Goal: Task Accomplishment & Management: Use online tool/utility

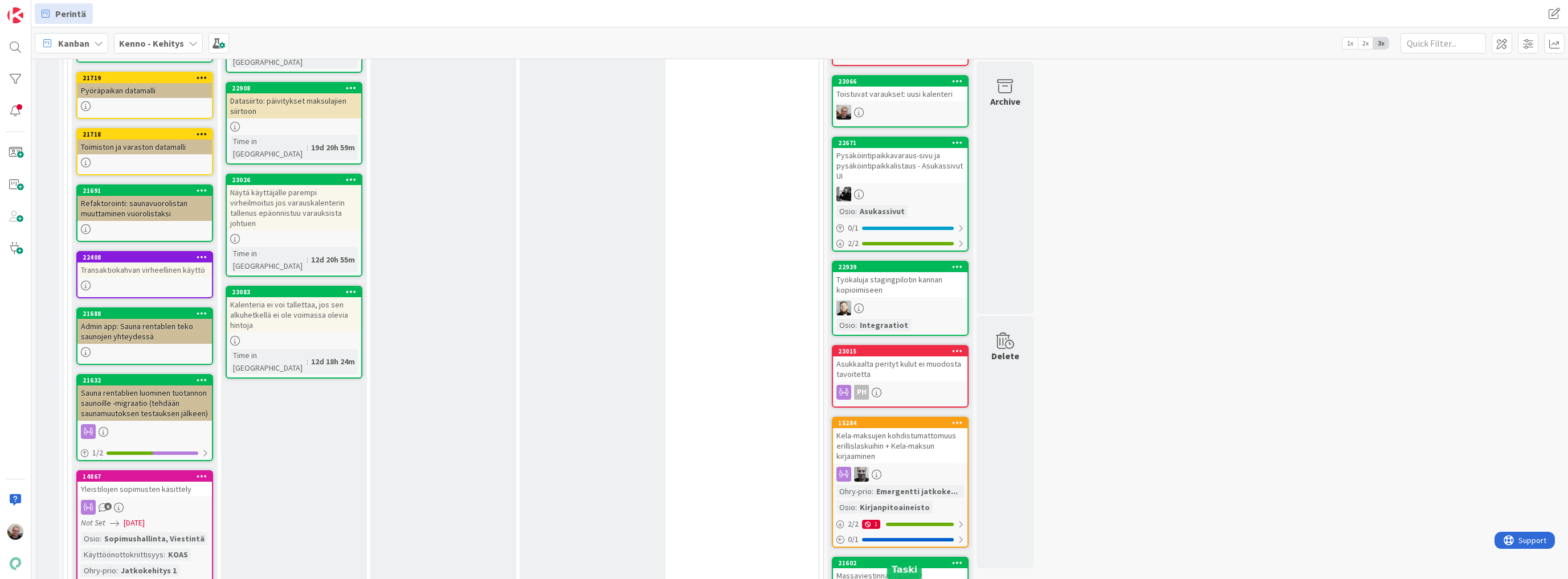
scroll to position [1181, 0]
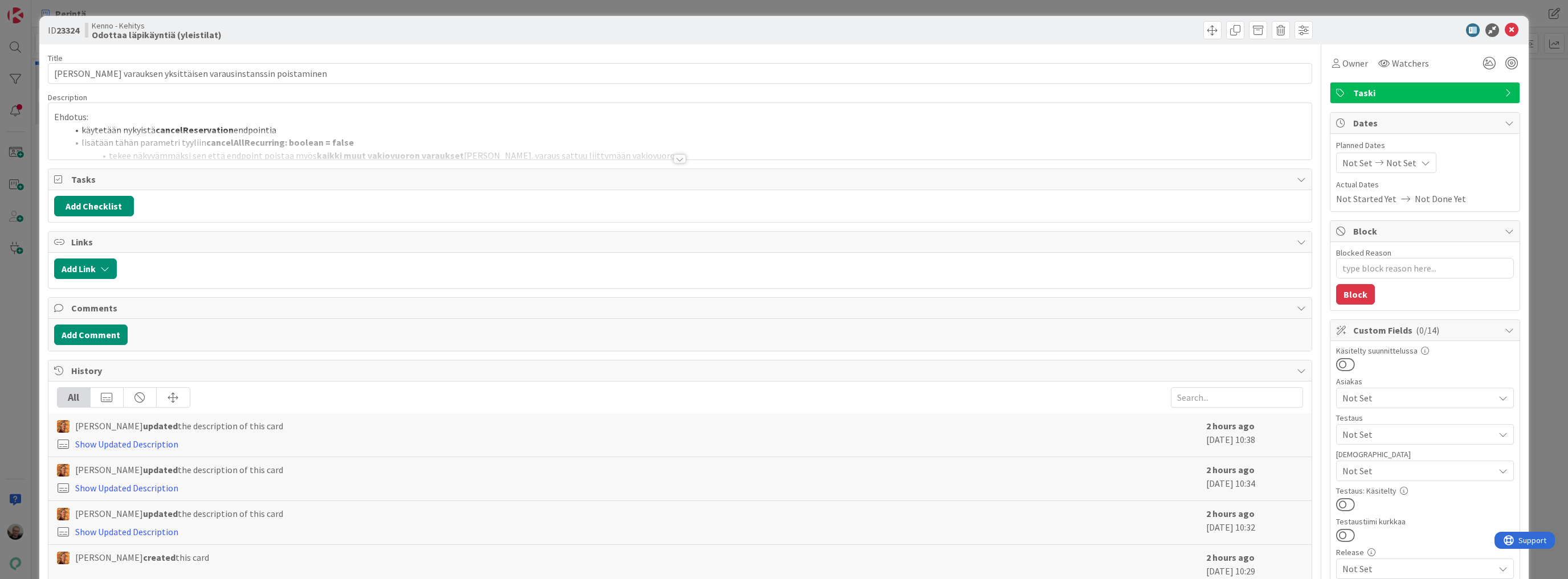
click at [487, 140] on div at bounding box center [679, 145] width 1263 height 29
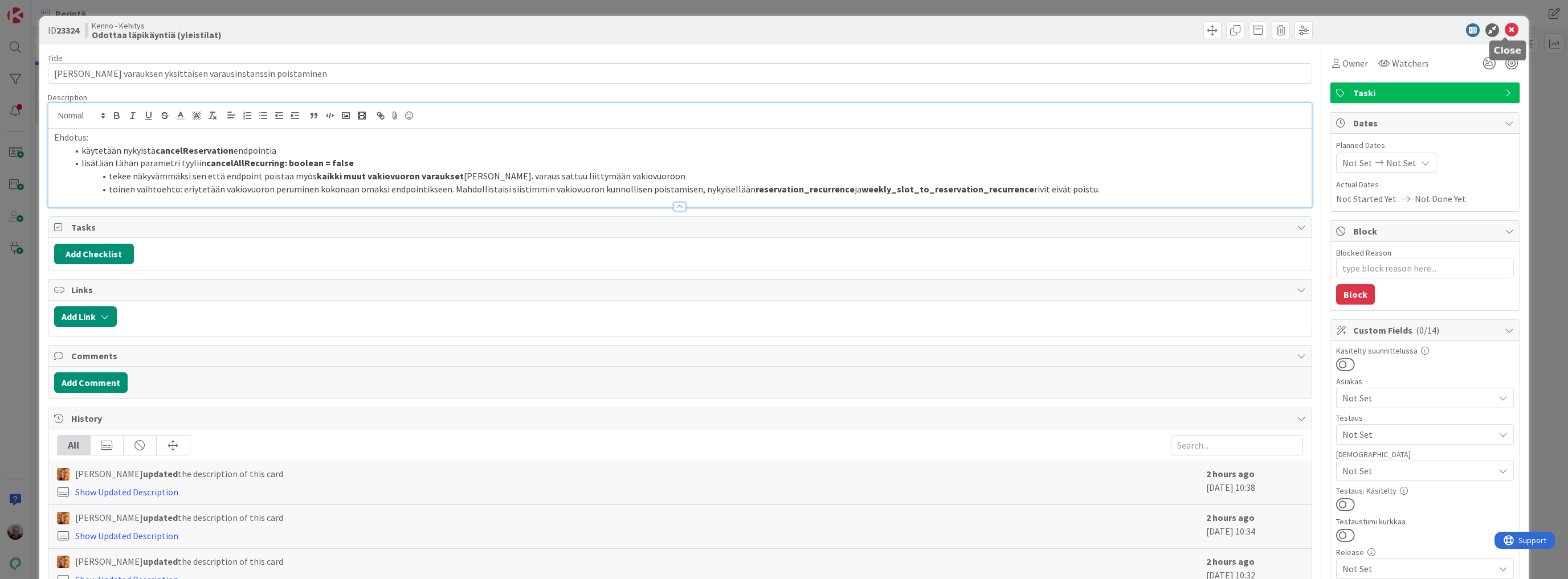
click at [1505, 31] on icon at bounding box center [1512, 30] width 14 height 14
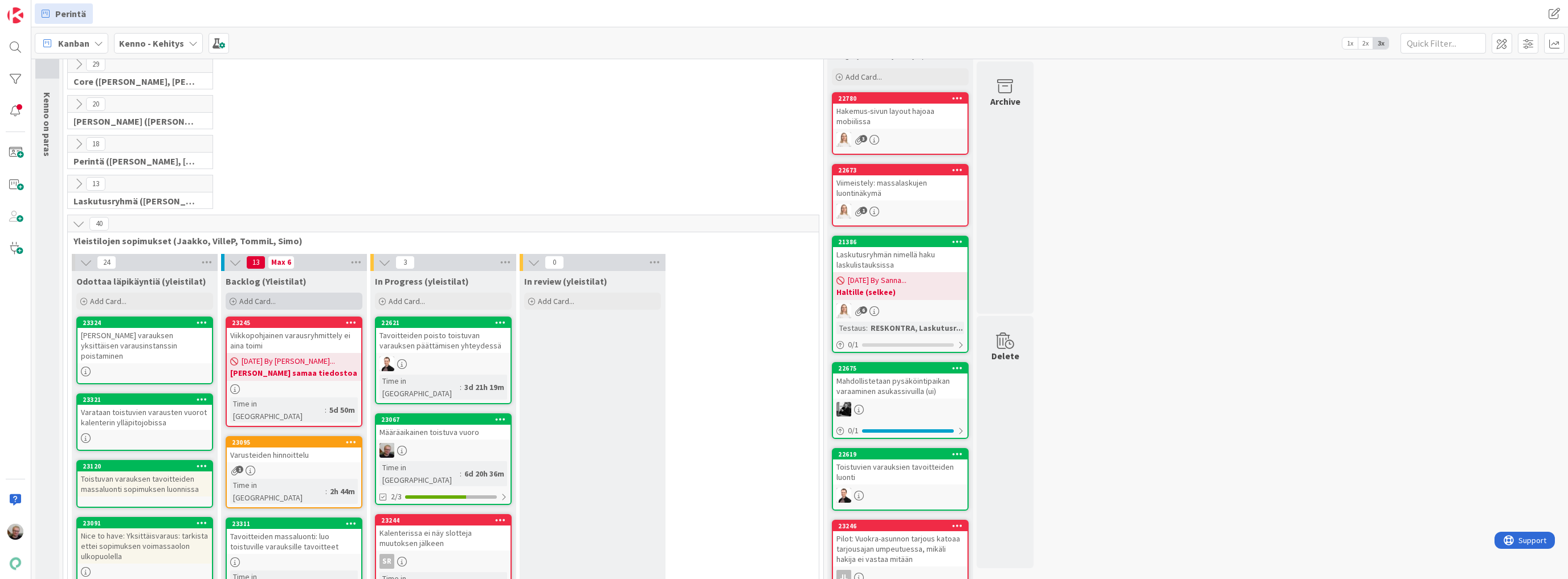
scroll to position [137, 0]
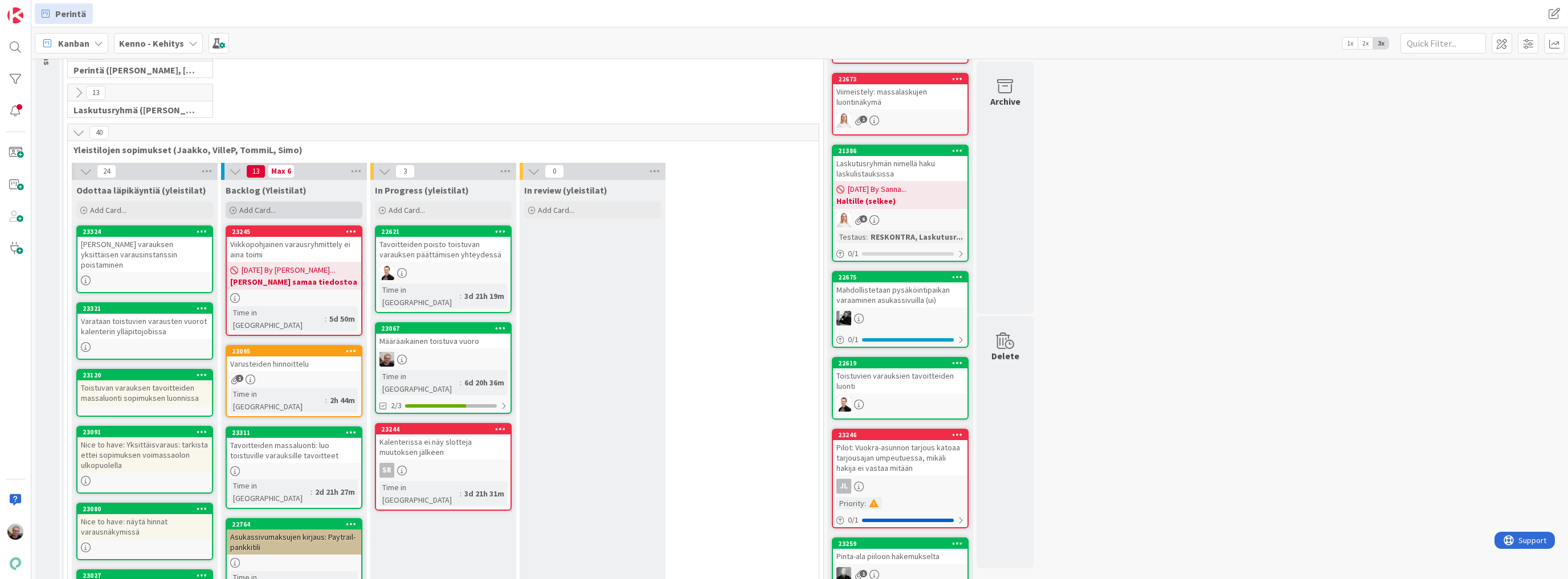
click at [270, 210] on span "Add Card..." at bounding box center [257, 210] width 36 height 10
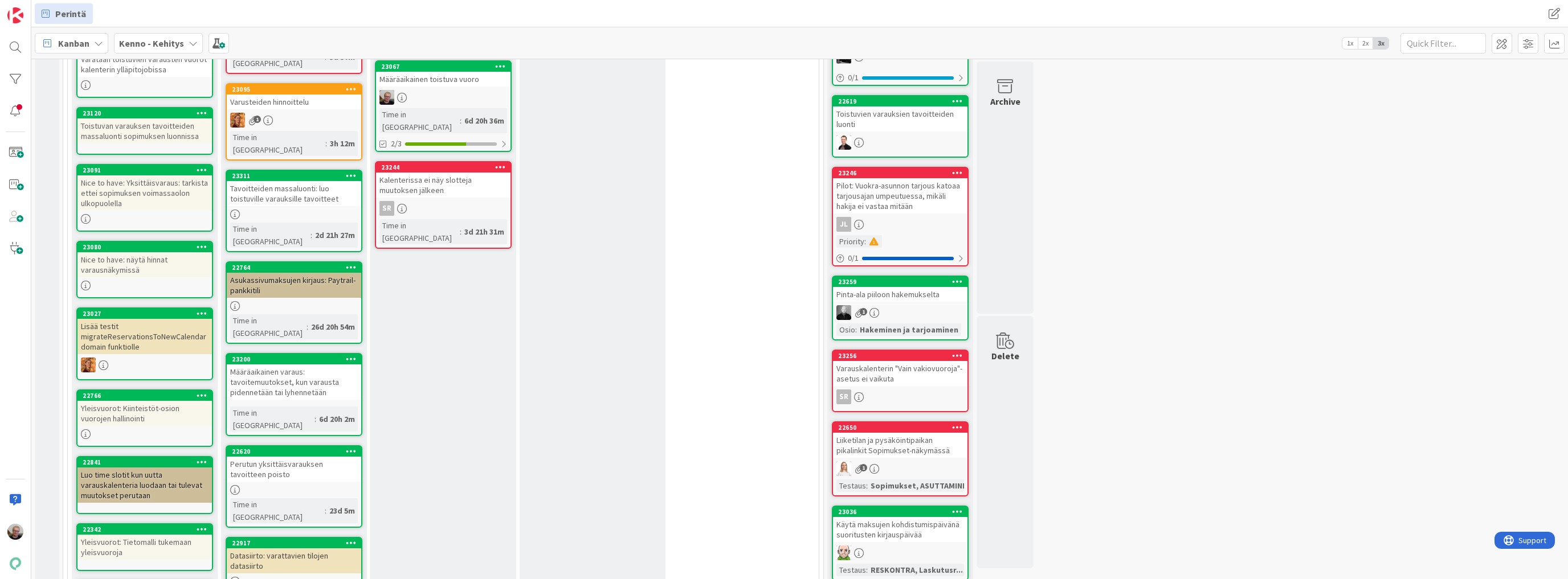
scroll to position [274, 0]
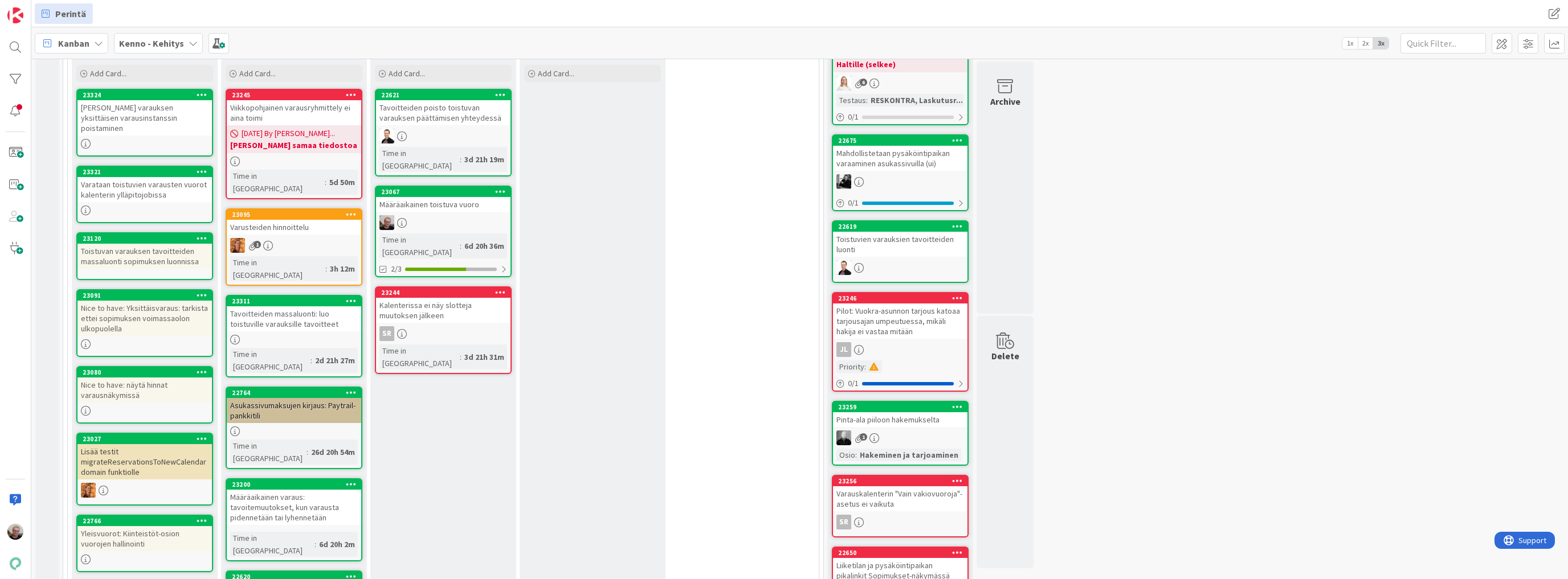
click at [156, 120] on div "[PERSON_NAME] varauksen yksittäisen varausinstanssin poistaminen" at bounding box center [145, 117] width 134 height 35
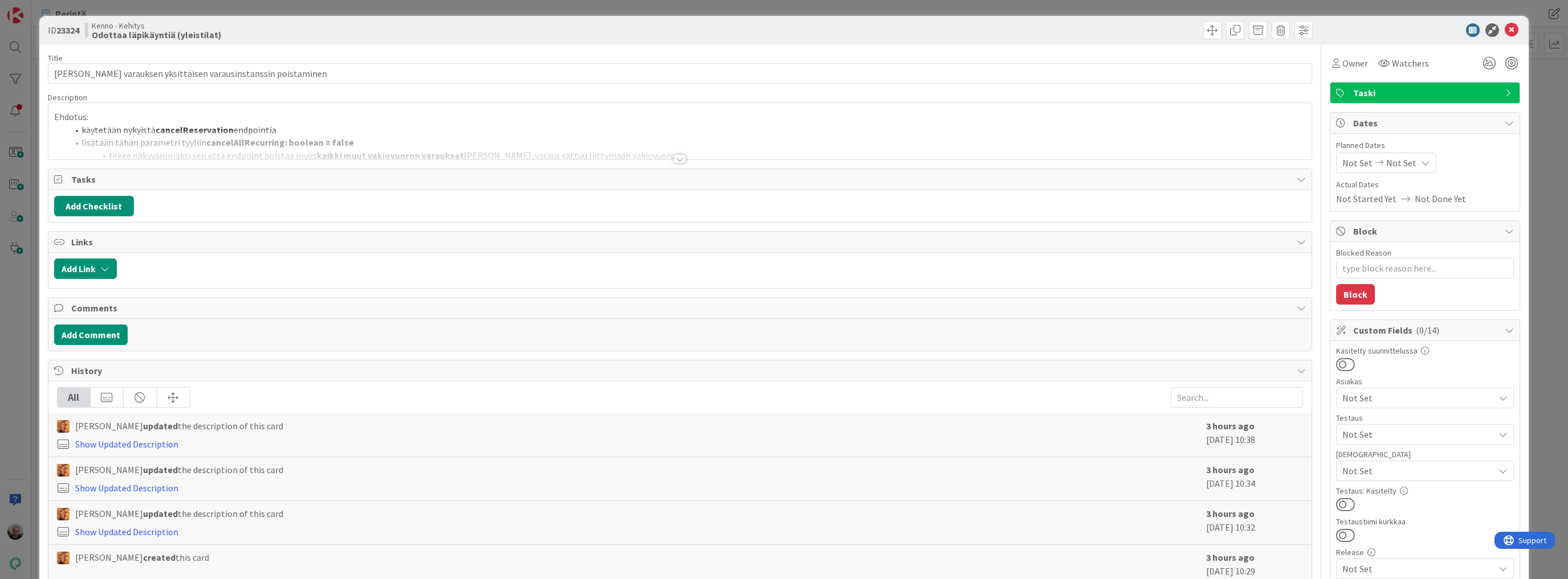
click at [263, 156] on div at bounding box center [679, 145] width 1263 height 29
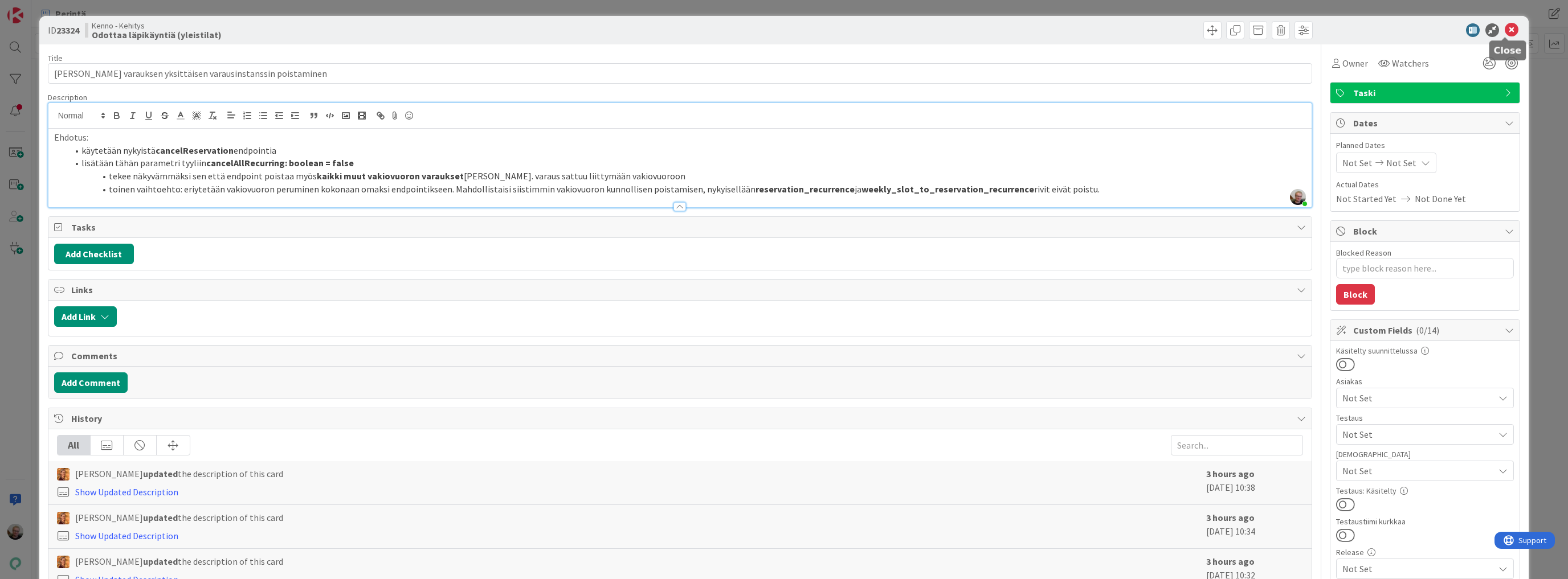
click at [1505, 30] on icon at bounding box center [1512, 30] width 14 height 14
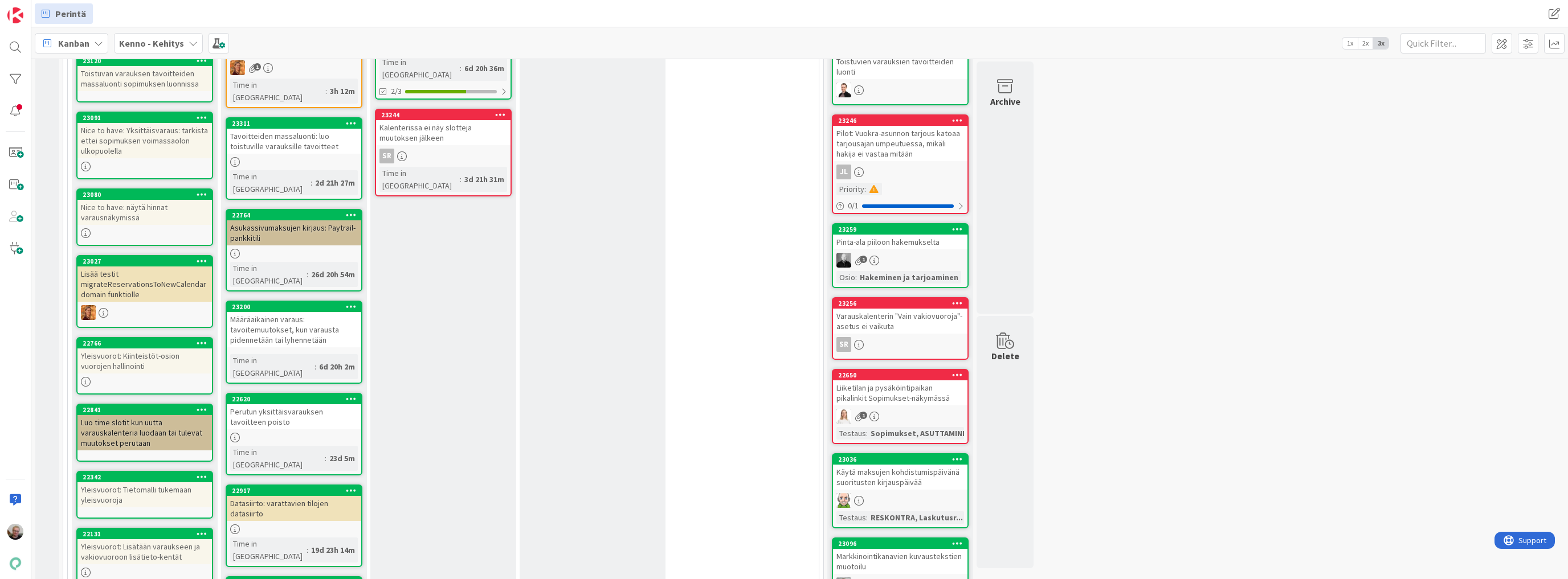
scroll to position [455, 0]
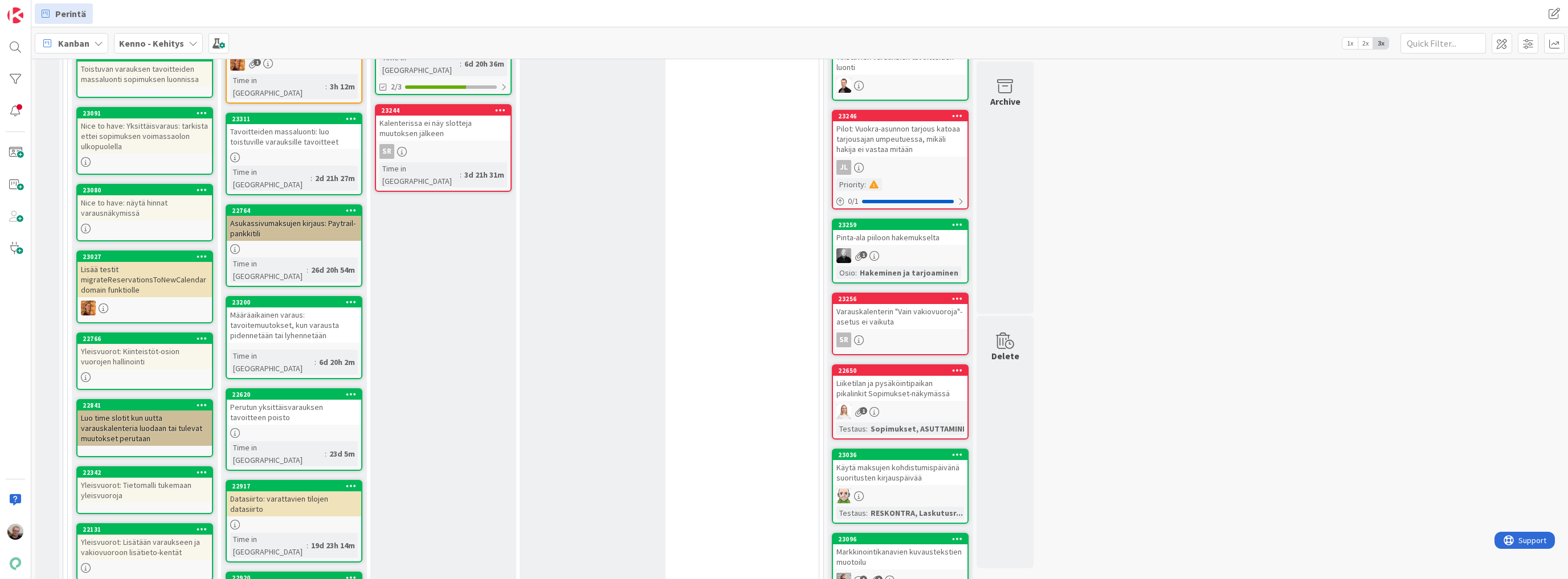
click at [313, 400] on div "Perutun yksittäisvarauksen tavoitteen poisto" at bounding box center [294, 412] width 134 height 25
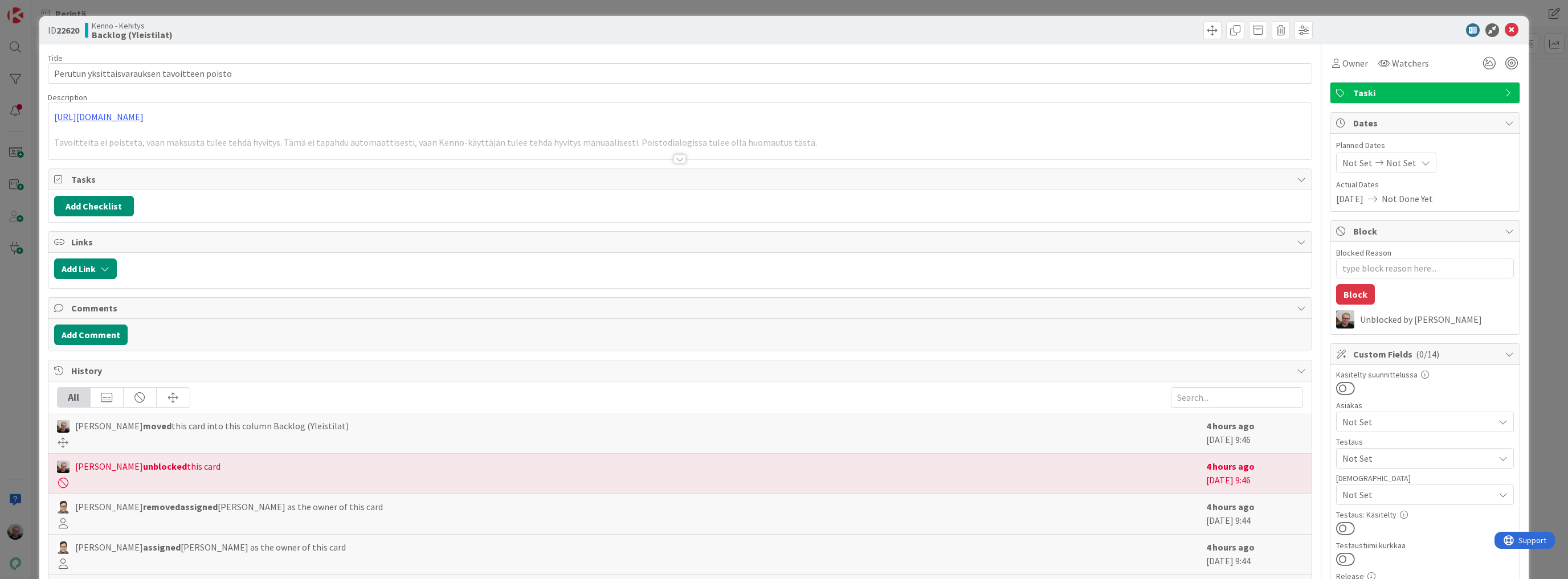
click at [307, 137] on div at bounding box center [679, 145] width 1263 height 29
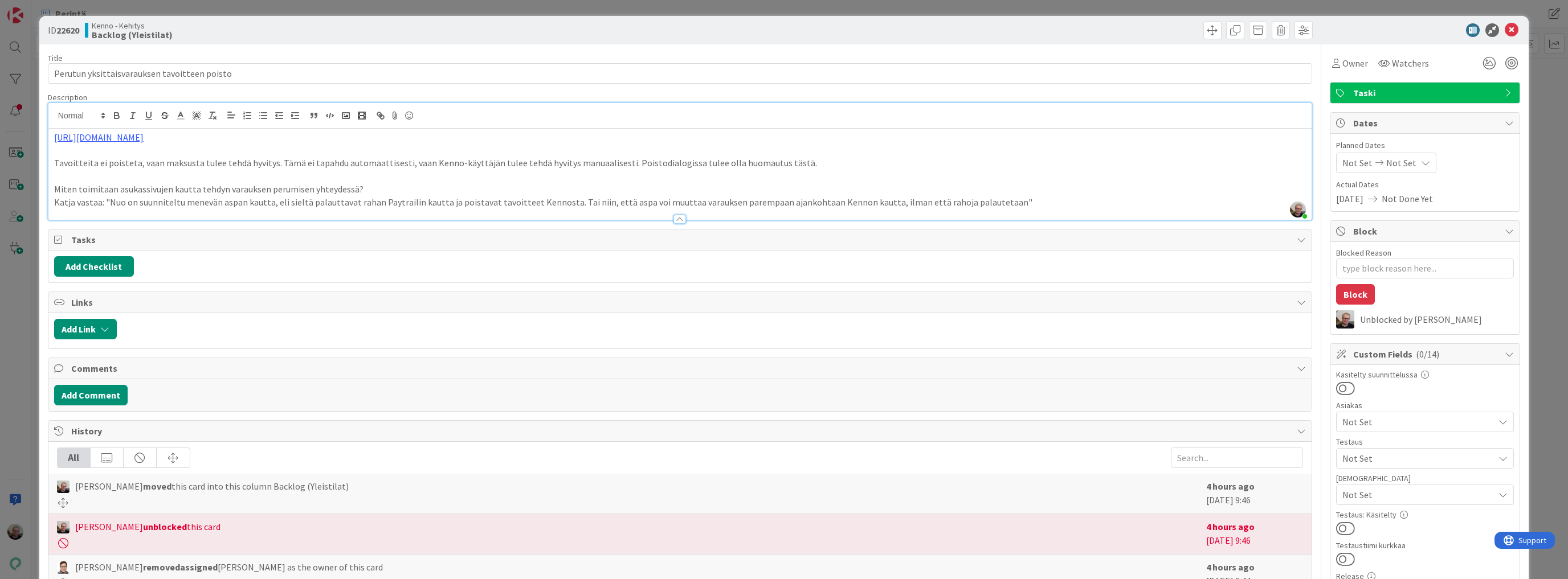
click at [598, 140] on p "https://pandiaoy.slack.com/archives/C08UZET30TG/p1756991269181239" at bounding box center [680, 137] width 1252 height 13
click at [1508, 28] on icon at bounding box center [1512, 30] width 14 height 14
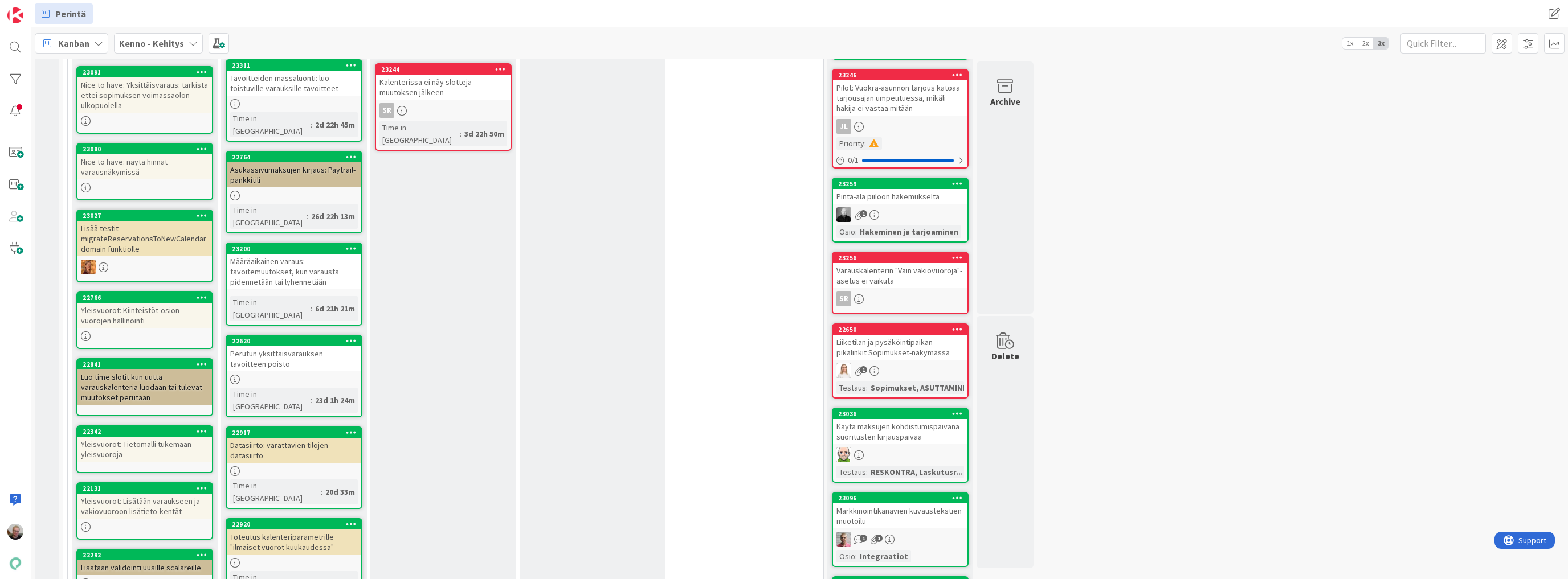
scroll to position [546, 0]
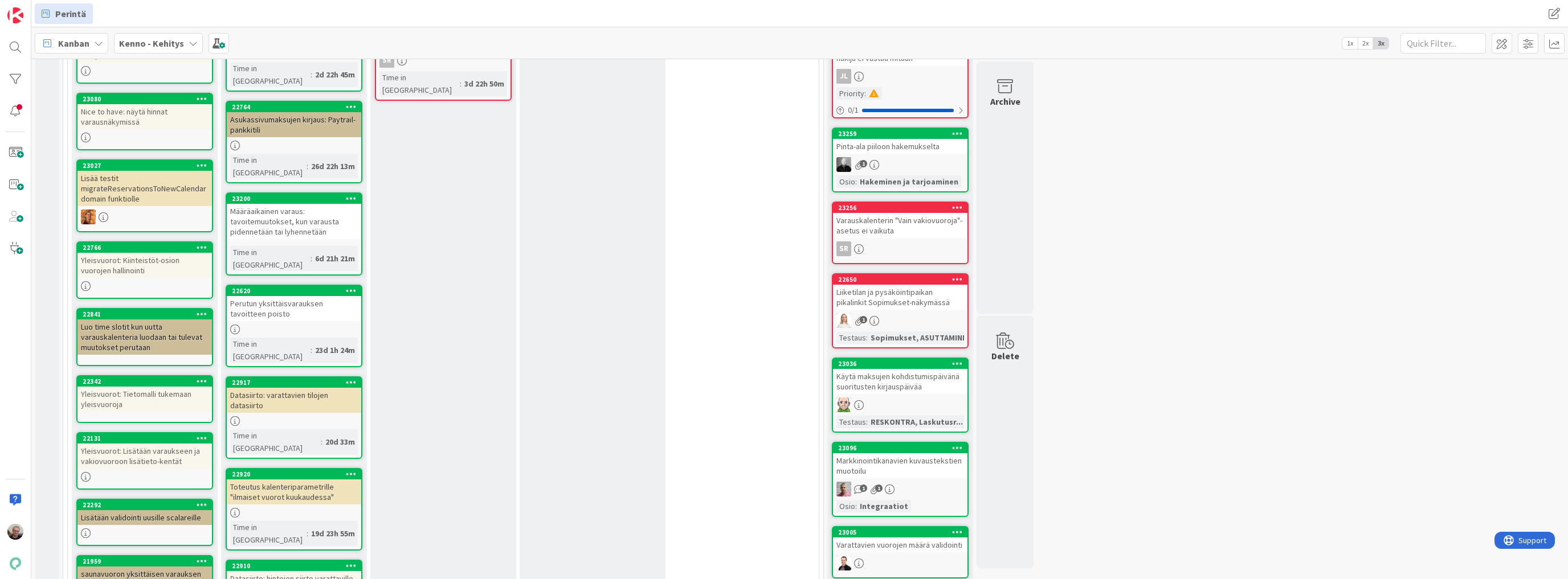
click at [296, 296] on div "Perutun yksittäisvarauksen tavoitteen poisto" at bounding box center [294, 308] width 134 height 25
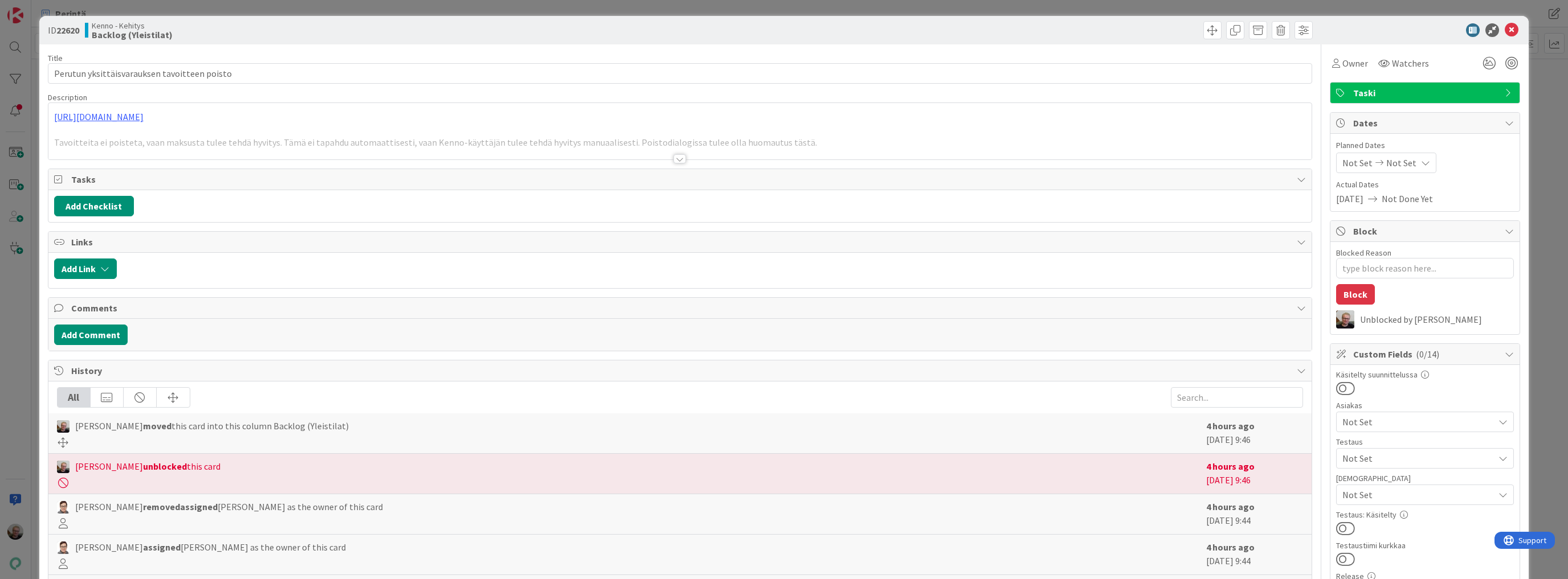
click at [321, 151] on div at bounding box center [679, 145] width 1263 height 29
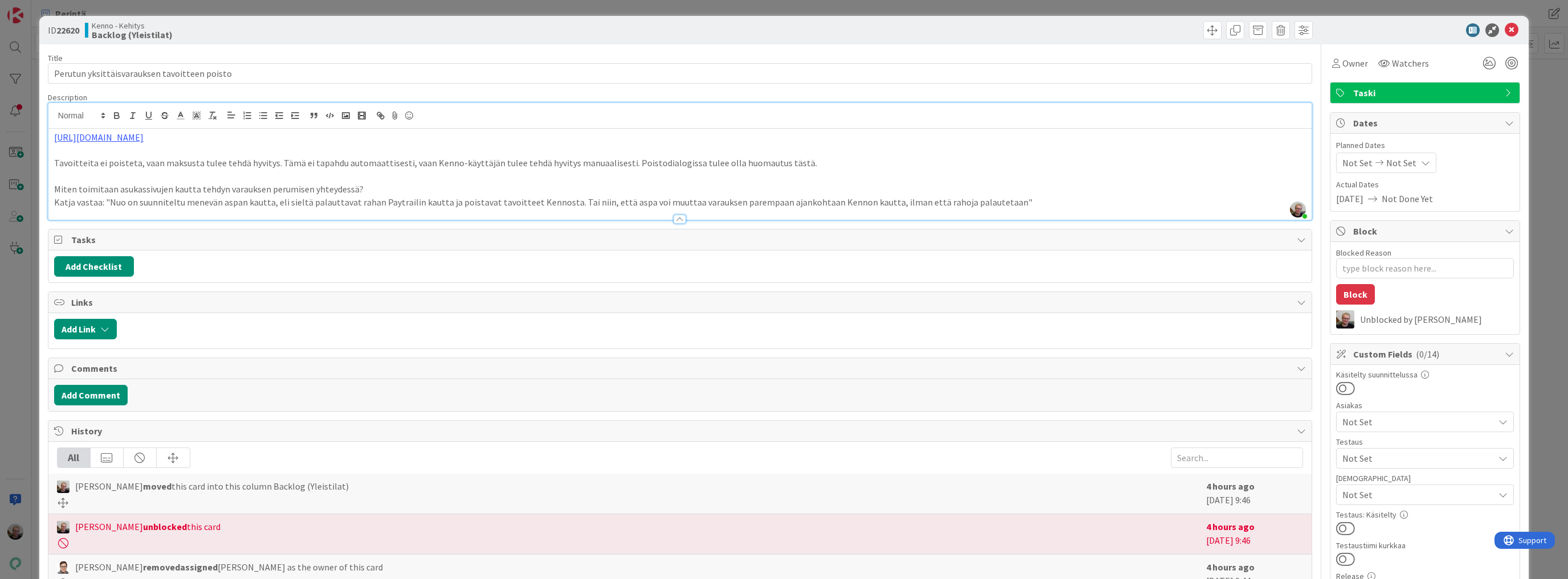
click at [616, 176] on p at bounding box center [680, 176] width 1252 height 13
click at [807, 157] on p "Tavoitteita ei poisteta, vaan maksusta tulee tehdä hyvitys. Tämä ei tapahdu aut…" at bounding box center [680, 163] width 1252 height 13
click at [595, 169] on p "Tavoitteita ei poisteta, vaan maksusta tulee tehdä hyvitys. Tämä ei tapahdu aut…" at bounding box center [680, 163] width 1252 height 13
drag, startPoint x: 180, startPoint y: 194, endPoint x: 363, endPoint y: 200, distance: 183.1
click at [363, 200] on div "https://pandiaoy.slack.com/archives/C08UZET30TG/p1756991269181239 Tavoitteita e…" at bounding box center [679, 175] width 1263 height 91
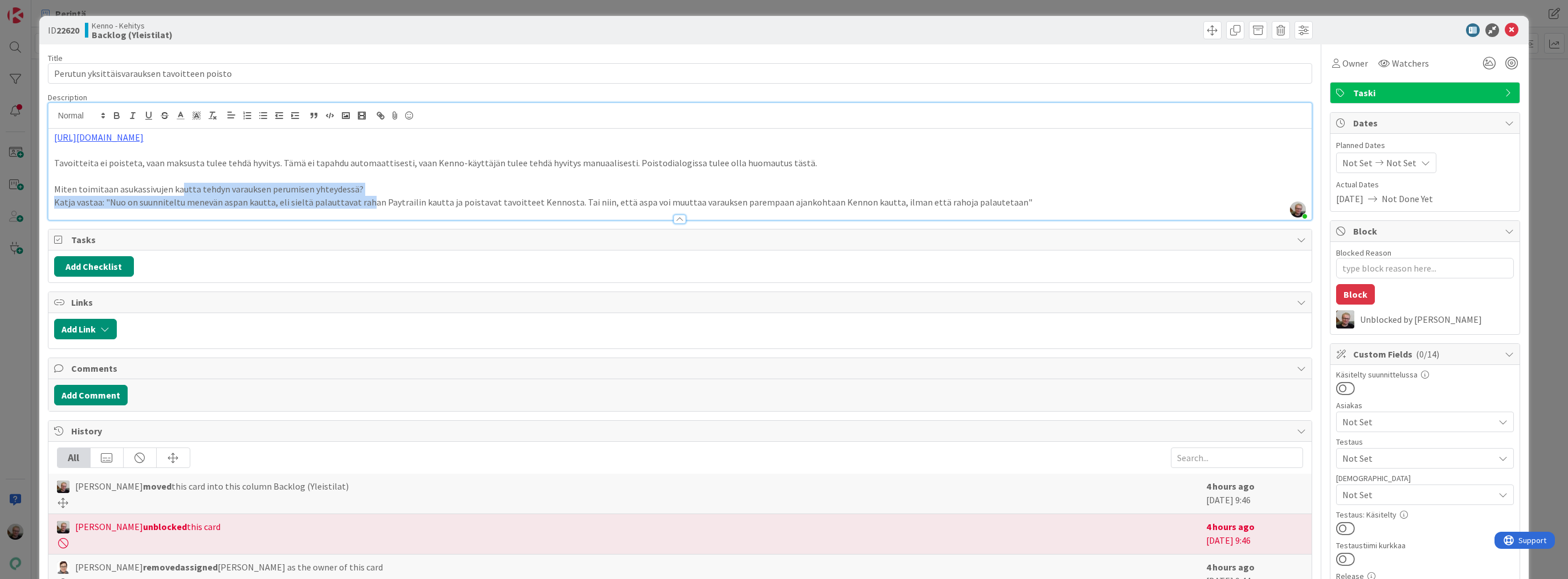
click at [363, 200] on p "Katja vastaa: "Nuo on suunniteltu menevän aspan kautta, eli sieltä palauttavat …" at bounding box center [680, 202] width 1252 height 13
click at [358, 191] on p "Miten toimitaan asukassivujen kautta tehdyn varauksen perumisen yhteydessä?" at bounding box center [680, 188] width 1252 height 13
drag, startPoint x: 270, startPoint y: 184, endPoint x: 276, endPoint y: 182, distance: 6.3
click at [270, 184] on p "Miten toimitaan asukassivujen kautta tehdyn varauksen perumisen yhteydessä?" at bounding box center [680, 188] width 1252 height 13
click at [1505, 33] on icon at bounding box center [1512, 30] width 14 height 14
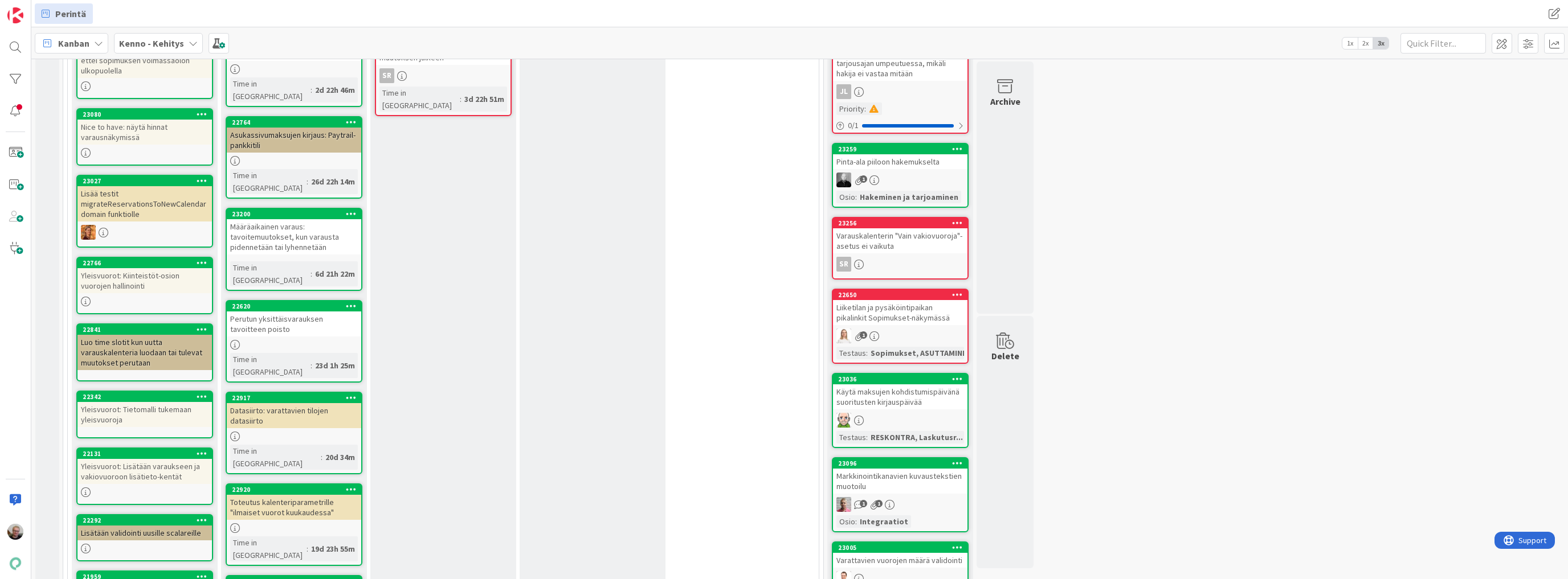
scroll to position [546, 0]
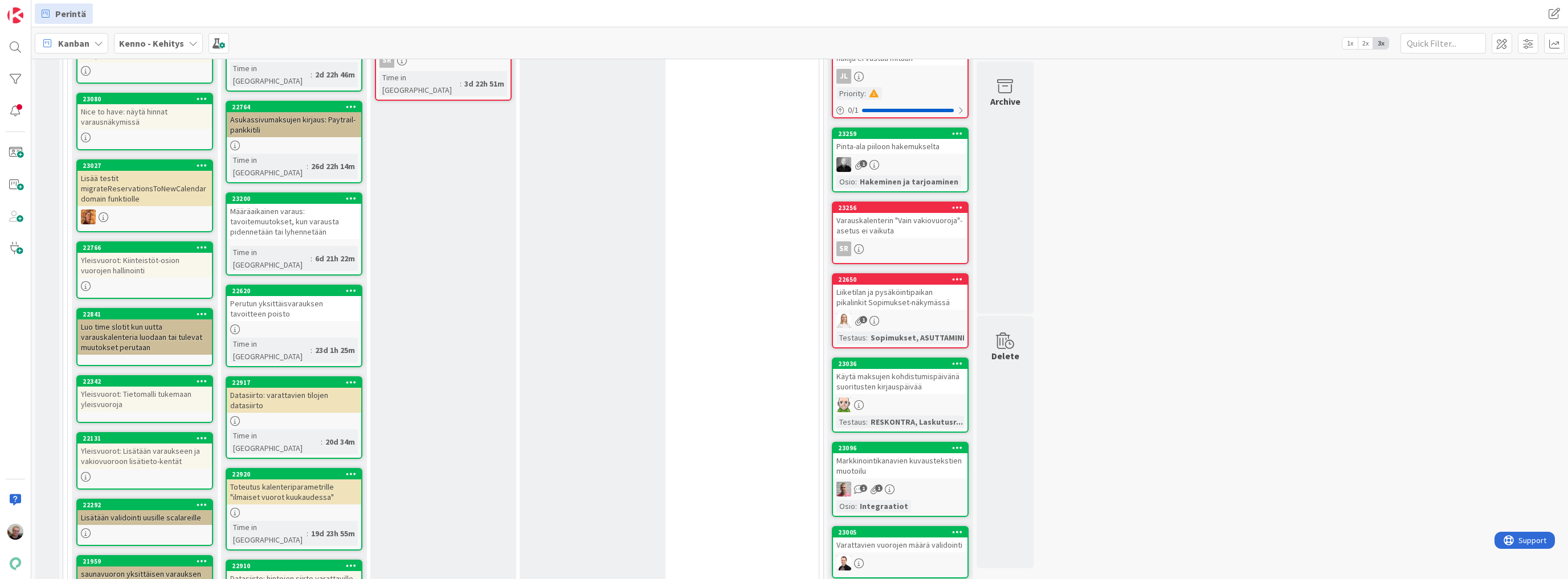
click at [289, 296] on div "Perutun yksittäisvarauksen tavoitteen poisto" at bounding box center [294, 308] width 134 height 25
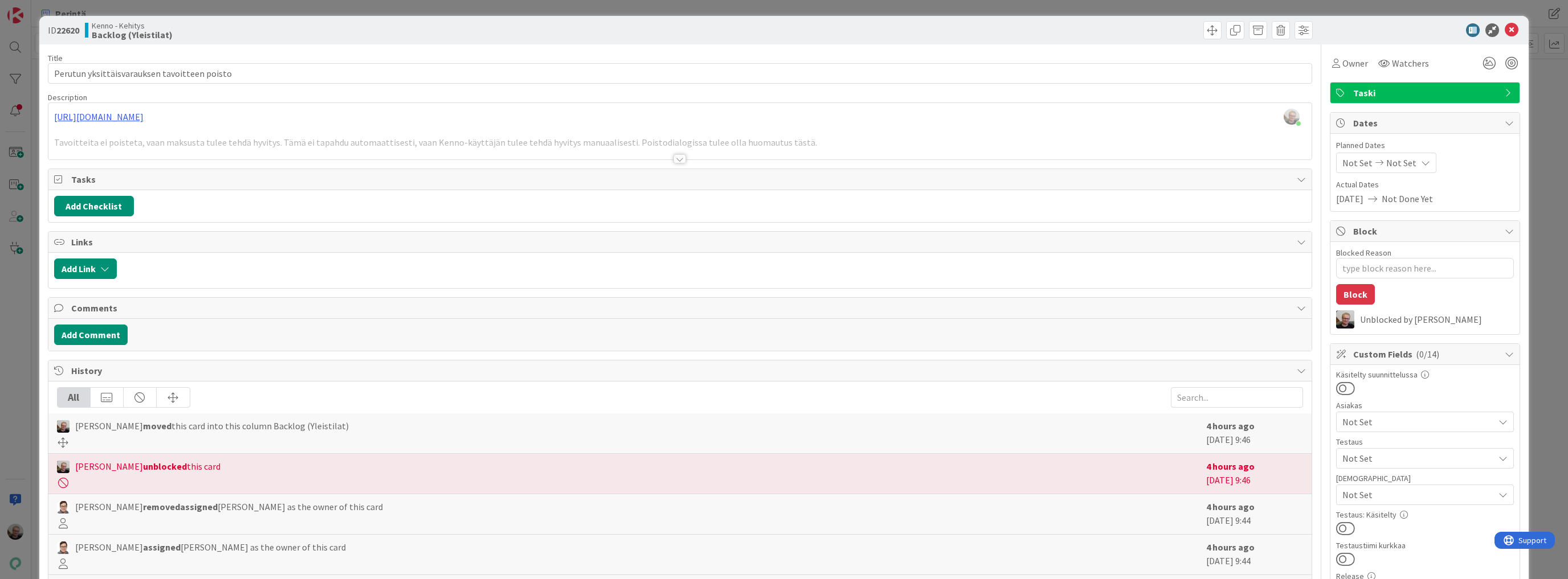
type textarea "x"
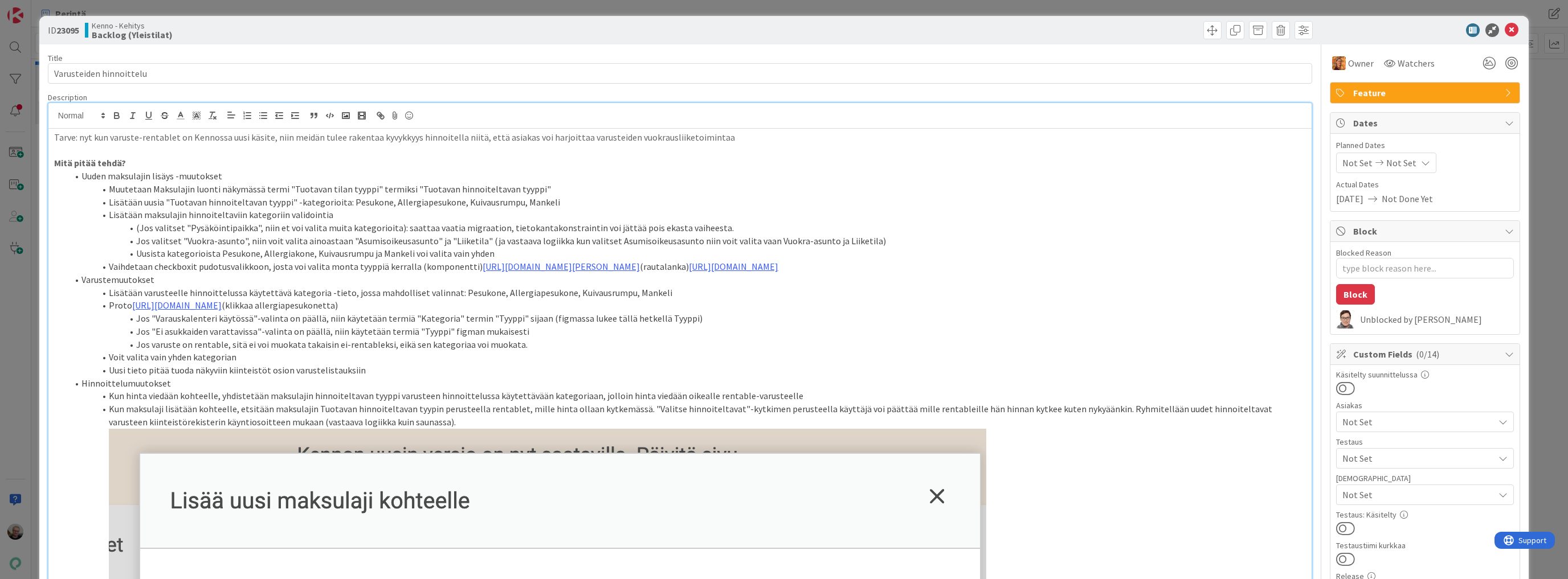
scroll to position [273, 0]
type textarea "x"
